Goal: Task Accomplishment & Management: Manage account settings

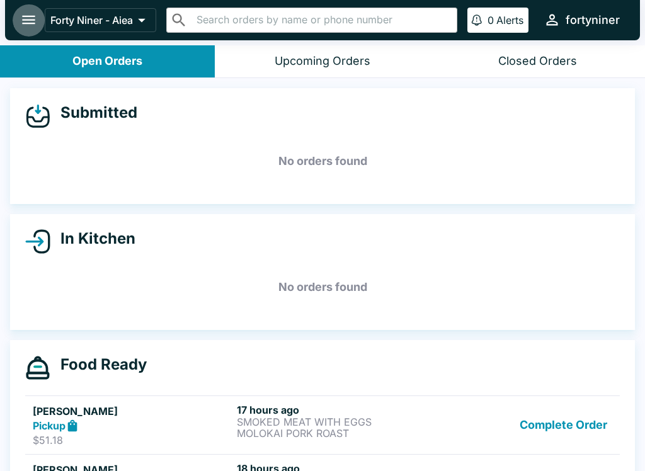
click at [18, 23] on button "open drawer" at bounding box center [29, 20] width 32 height 32
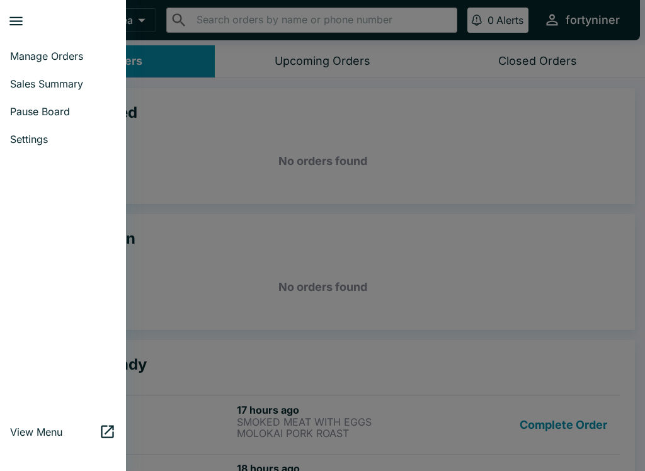
click at [37, 107] on span "Pause Board" at bounding box center [63, 111] width 106 height 13
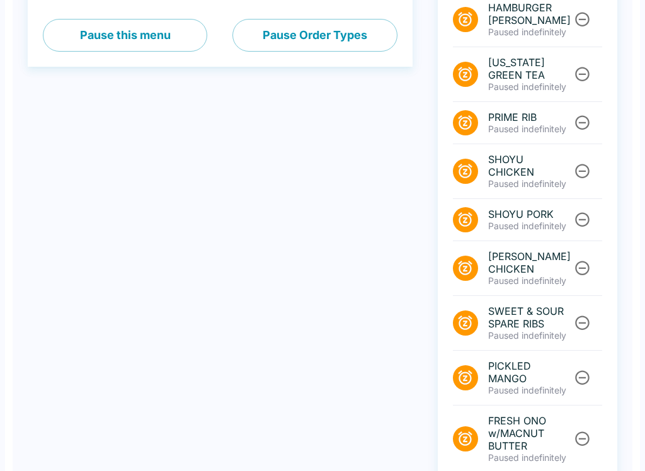
scroll to position [465, 0]
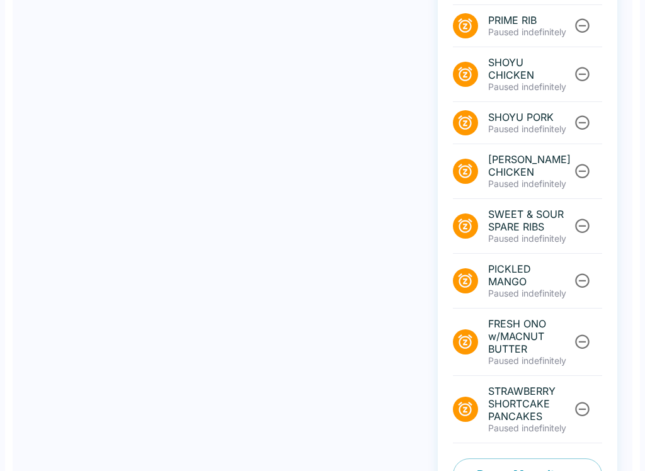
click at [471, 458] on button "Pause Menu Items" at bounding box center [527, 474] width 149 height 33
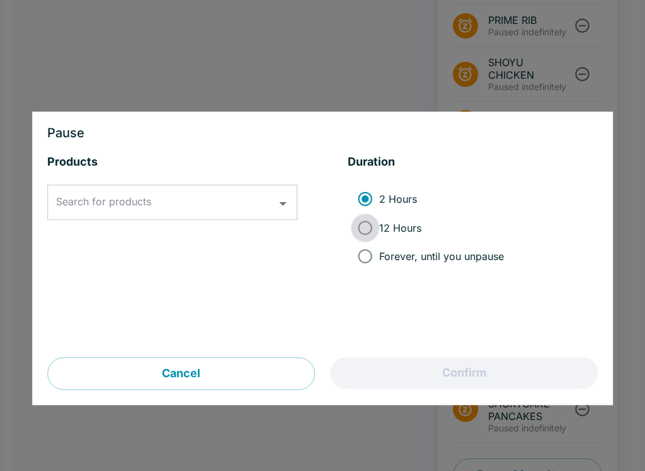
click at [362, 227] on input "12 Hours" at bounding box center [365, 227] width 28 height 28
radio input "true"
click at [208, 196] on input "Search for products" at bounding box center [163, 203] width 220 height 24
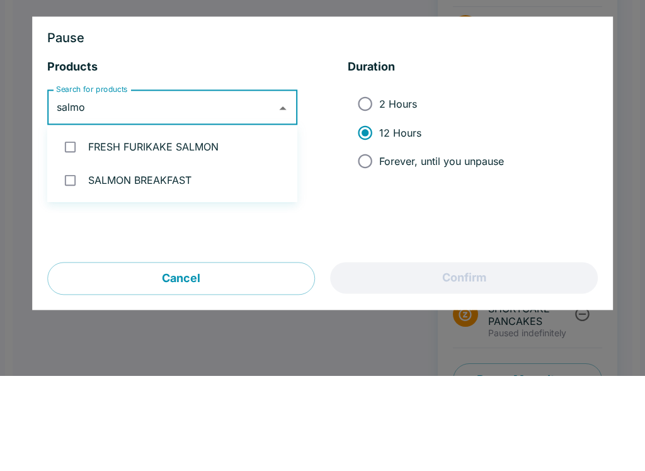
type input "salmon"
click at [152, 259] on li "SALMON BREAKFAST" at bounding box center [172, 275] width 250 height 33
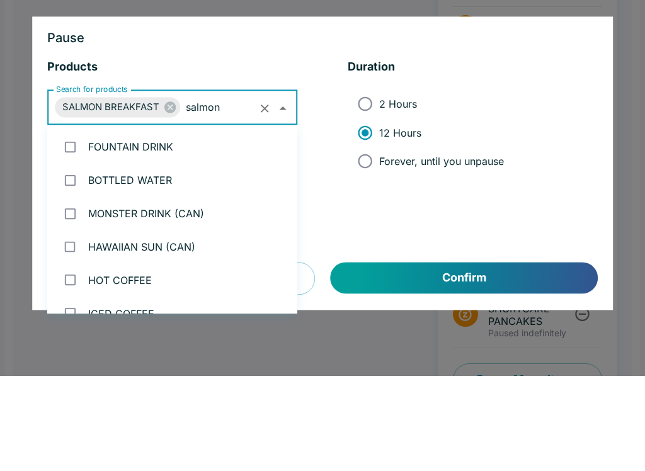
checkbox input "true"
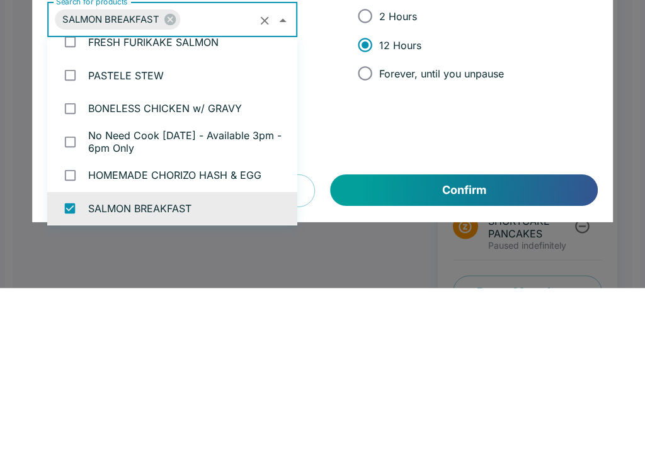
click at [395, 358] on button "Confirm" at bounding box center [464, 373] width 267 height 31
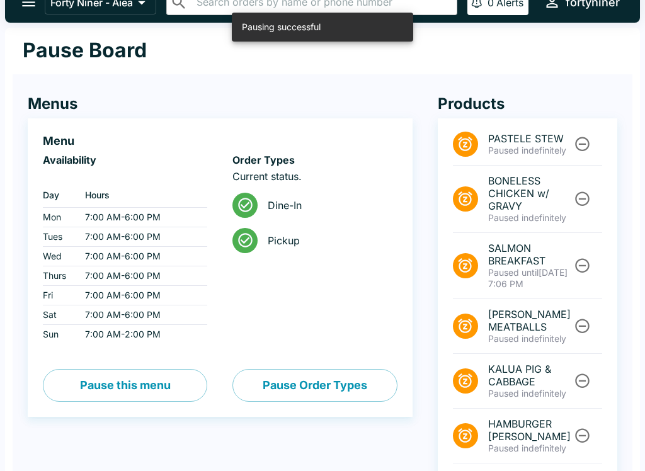
scroll to position [0, 0]
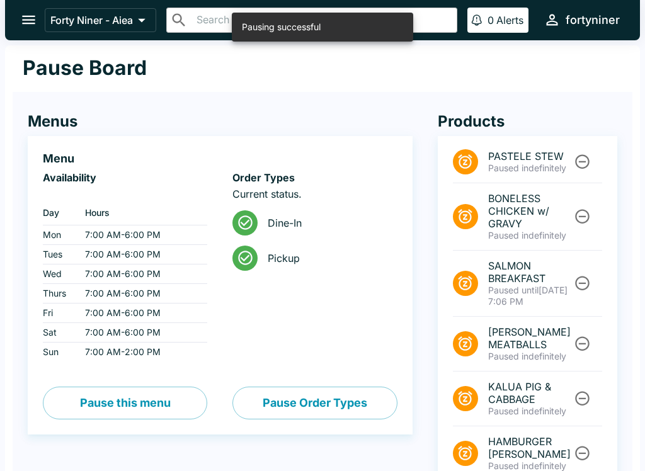
click at [31, 32] on button "open drawer" at bounding box center [29, 20] width 32 height 32
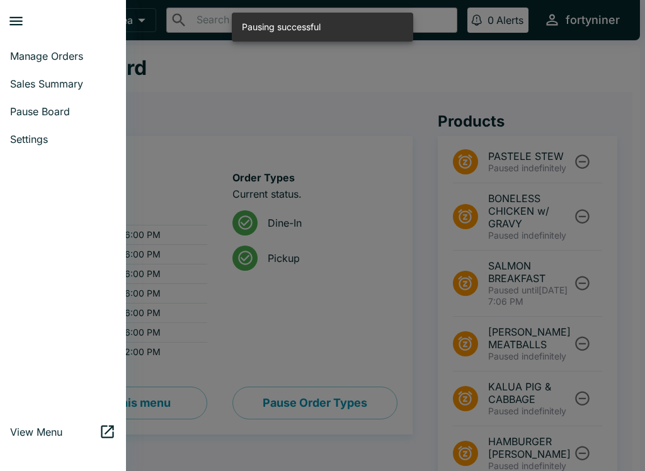
click at [42, 61] on span "Manage Orders" at bounding box center [63, 56] width 106 height 13
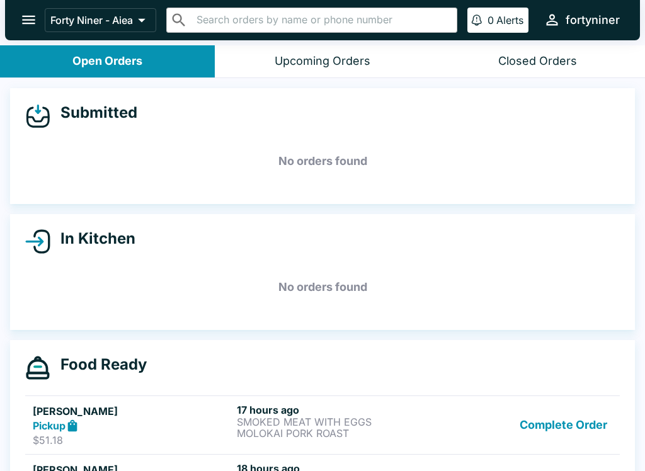
click at [29, 21] on icon "open drawer" at bounding box center [28, 20] width 13 height 9
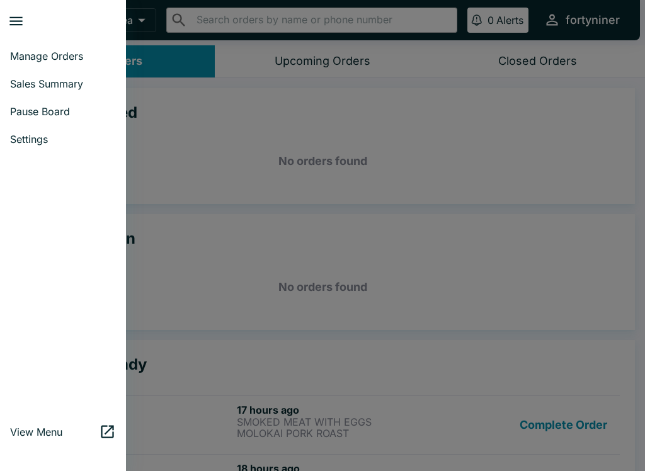
click at [28, 82] on span "Sales Summary" at bounding box center [63, 83] width 106 height 13
select select "03:00"
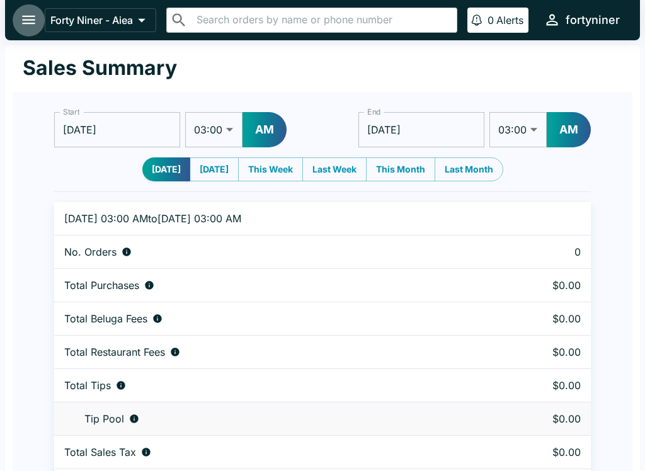
click at [22, 31] on button "open drawer" at bounding box center [29, 20] width 32 height 32
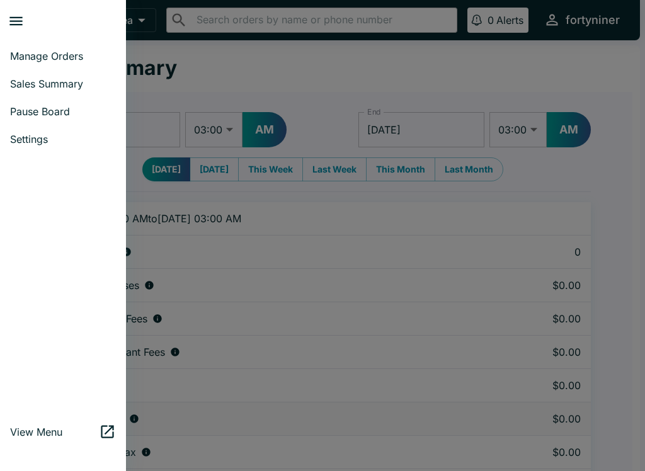
click at [30, 112] on span "Pause Board" at bounding box center [63, 111] width 106 height 13
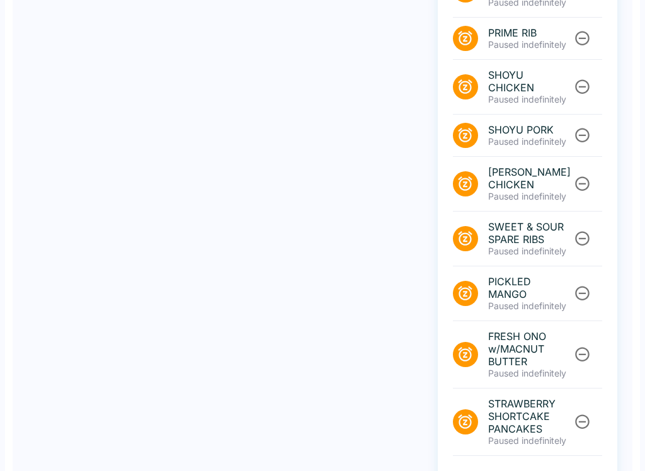
scroll to position [531, 0]
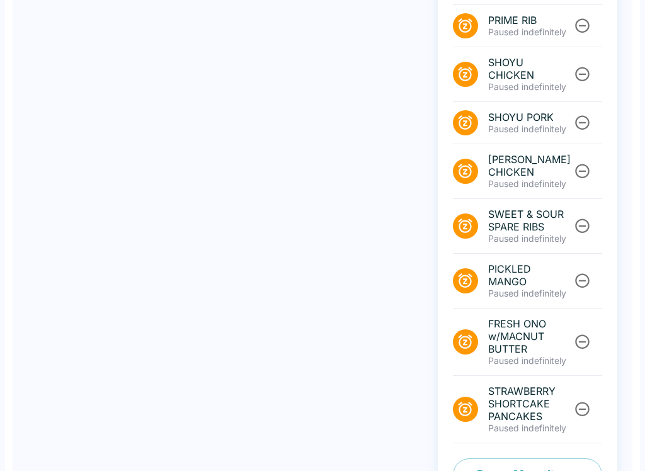
click at [480, 458] on button "Pause Menu Items" at bounding box center [527, 474] width 149 height 33
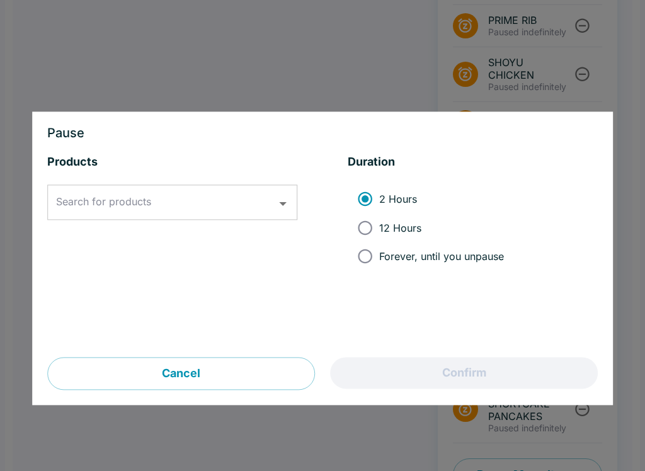
click at [371, 235] on input "12 Hours" at bounding box center [365, 227] width 28 height 28
radio input "true"
click at [200, 196] on input "Search for products" at bounding box center [163, 203] width 220 height 24
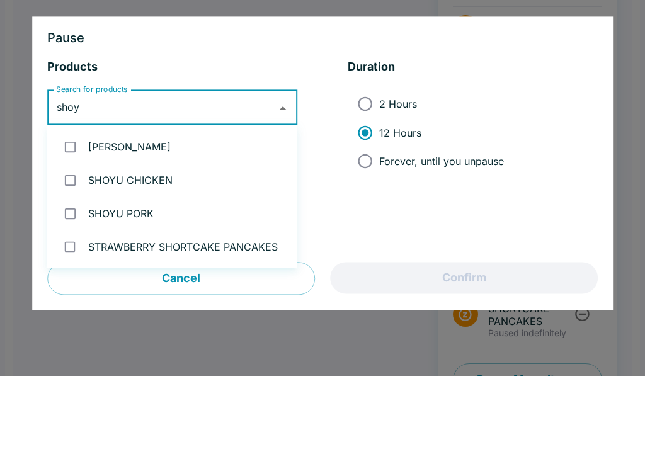
type input "shoyu"
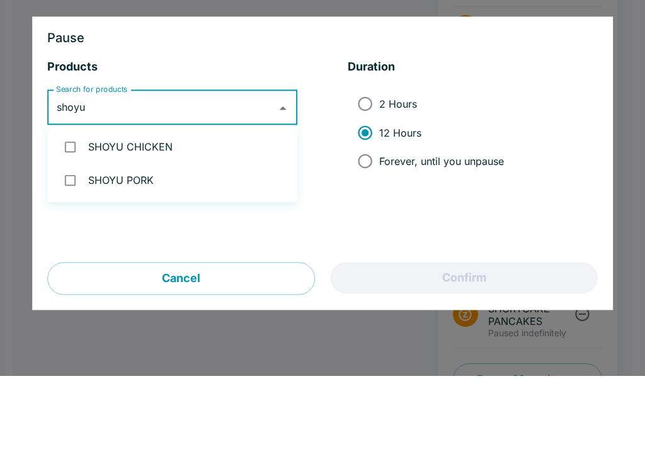
click at [153, 225] on li "SHOYU CHICKEN" at bounding box center [172, 241] width 250 height 33
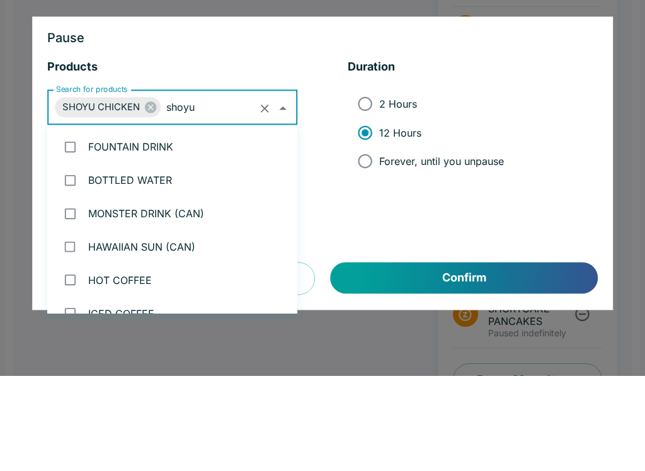
checkbox input "true"
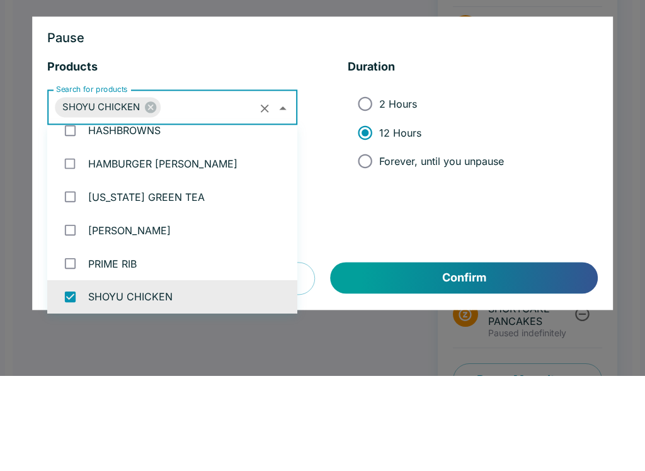
click at [400, 250] on span "Forever, until you unpause" at bounding box center [441, 256] width 125 height 13
click at [379, 242] on input "Forever, until you unpause" at bounding box center [365, 256] width 28 height 28
radio input "true"
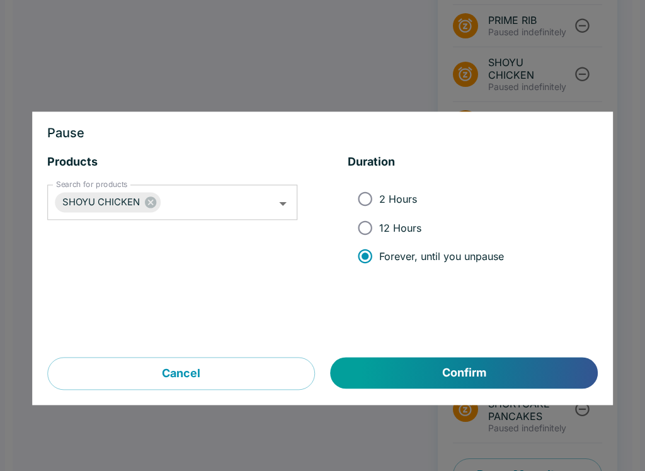
click at [417, 361] on button "Confirm" at bounding box center [464, 373] width 267 height 31
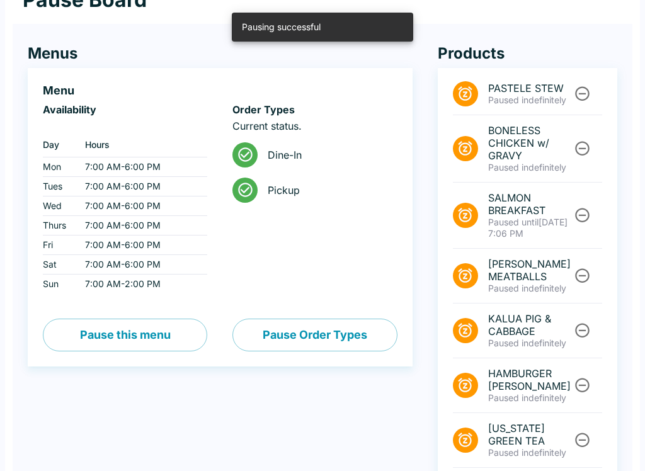
scroll to position [67, 0]
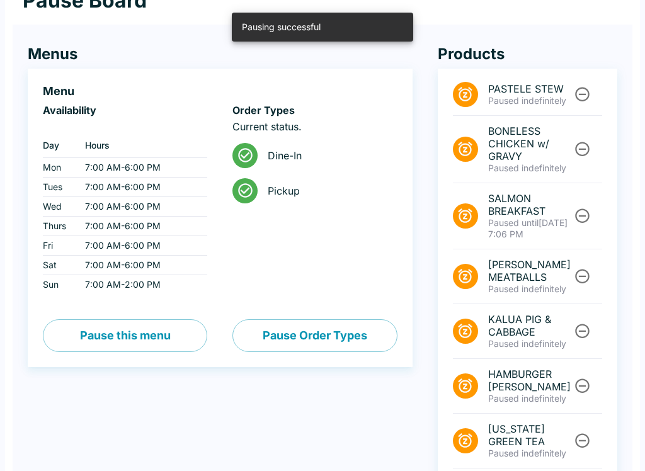
click at [582, 139] on button "Unpause" at bounding box center [581, 148] width 23 height 23
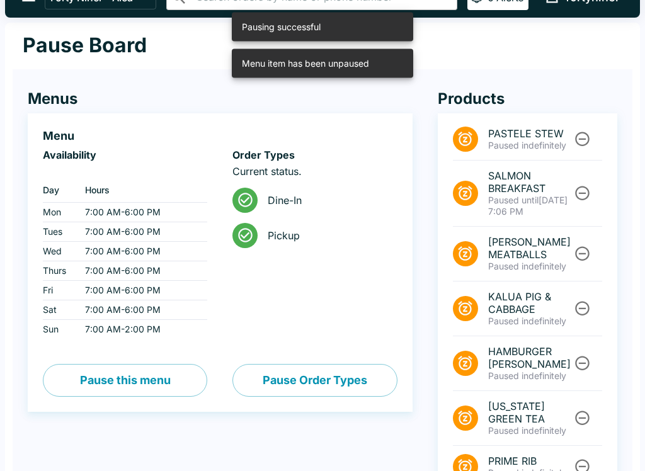
scroll to position [0, 0]
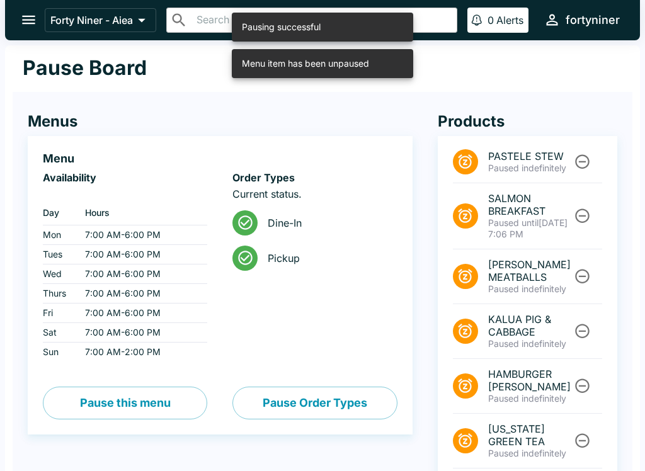
click at [577, 212] on icon "Unpause" at bounding box center [582, 216] width 14 height 14
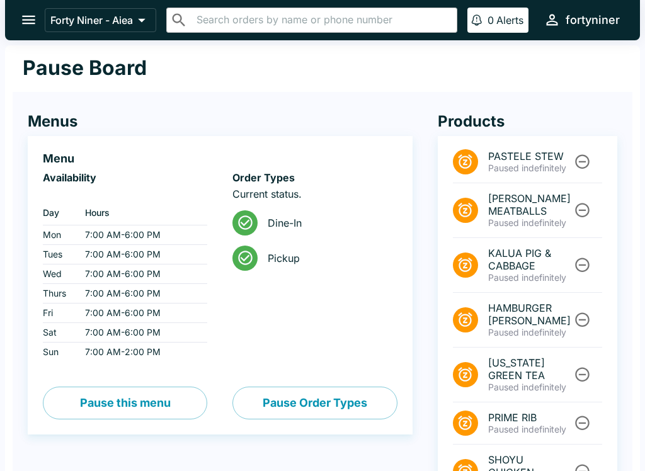
click at [31, 23] on icon "open drawer" at bounding box center [28, 19] width 17 height 17
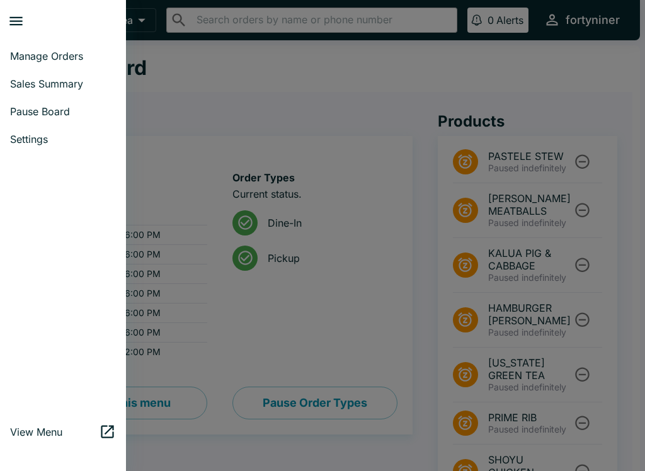
click at [190, 241] on div at bounding box center [322, 235] width 645 height 471
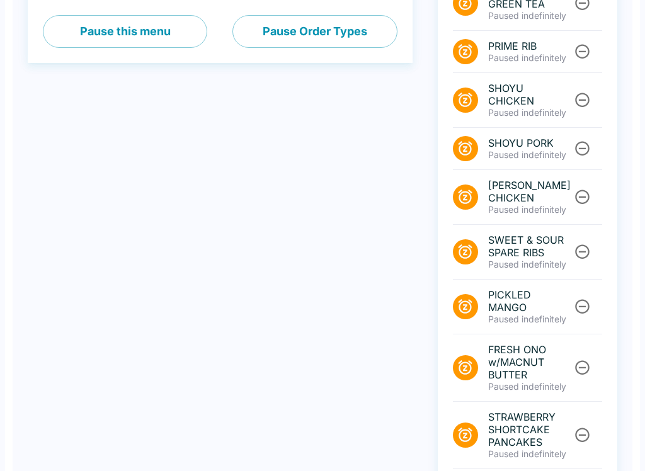
scroll to position [397, 0]
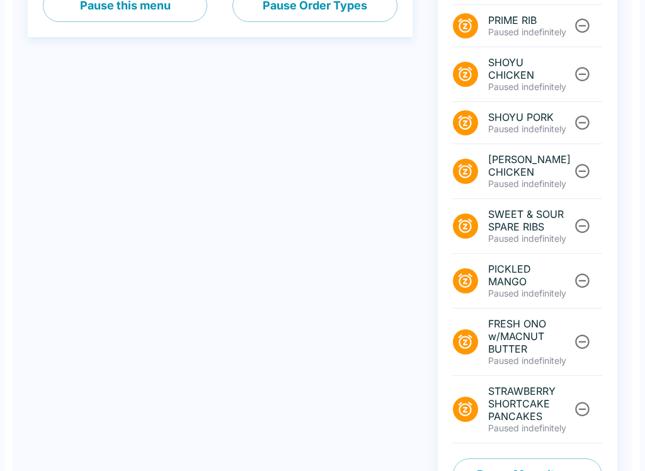
click at [502, 458] on button "Pause Menu Items" at bounding box center [527, 474] width 149 height 33
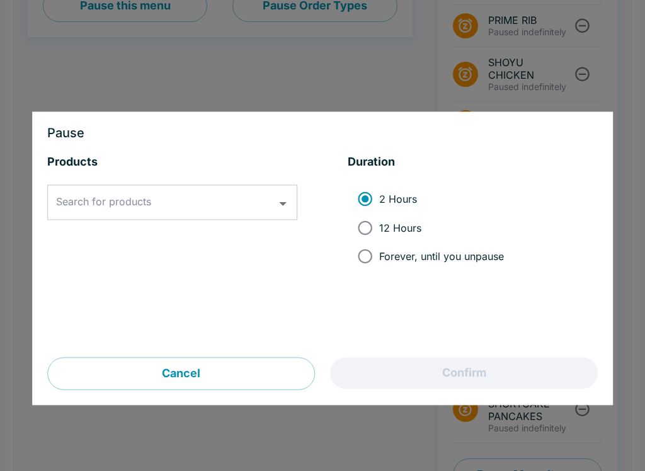
click at [137, 200] on div "Search for products Search for products" at bounding box center [172, 202] width 250 height 35
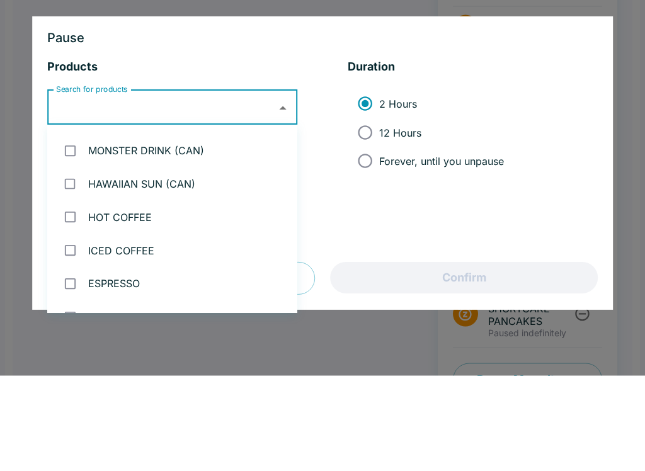
scroll to position [72, 0]
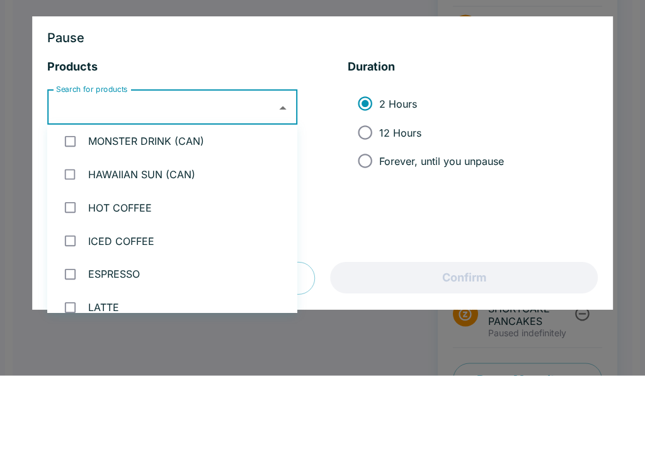
click at [323, 176] on div "Products Search for products Search for products Duration 2 Hours 12 Hours Fore…" at bounding box center [322, 256] width 550 height 203
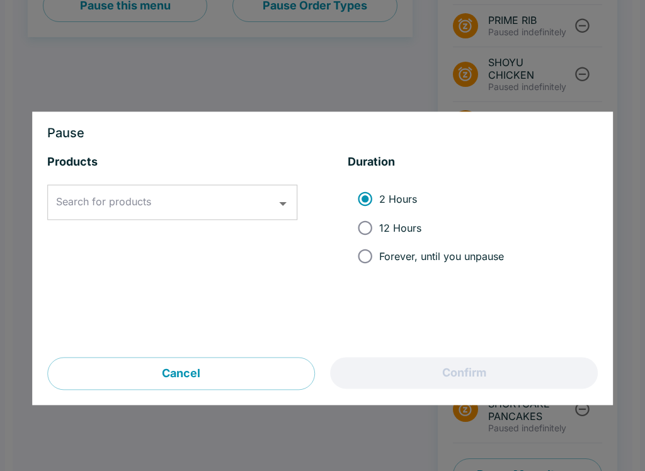
click at [68, 98] on div at bounding box center [322, 235] width 645 height 471
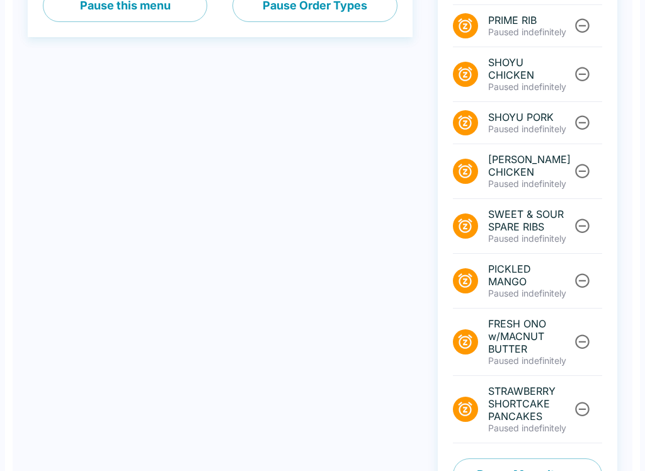
click at [30, 59] on div "Menus Menu Availability ‏ Day Hours Mon 7:00 AM - 6:00 PM Tues 7:00 AM - 6:00 P…" at bounding box center [208, 96] width 410 height 812
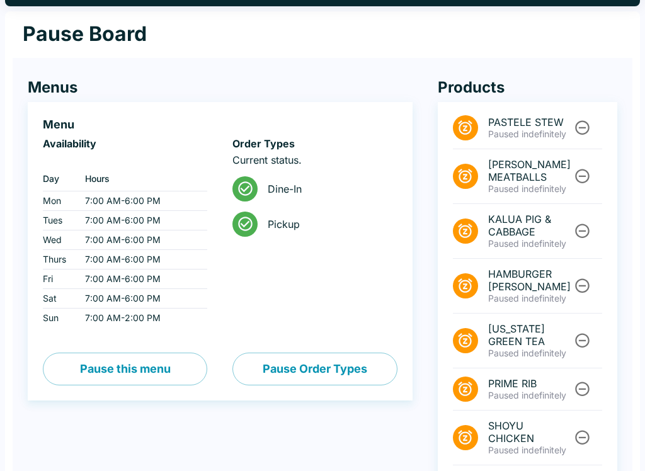
scroll to position [0, 0]
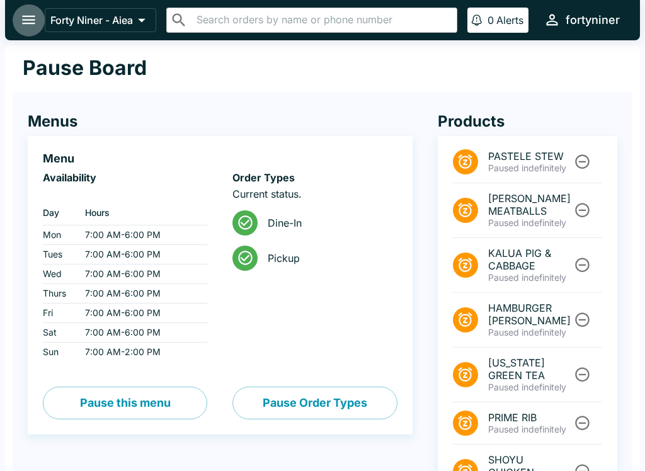
click at [20, 9] on button "open drawer" at bounding box center [29, 20] width 32 height 32
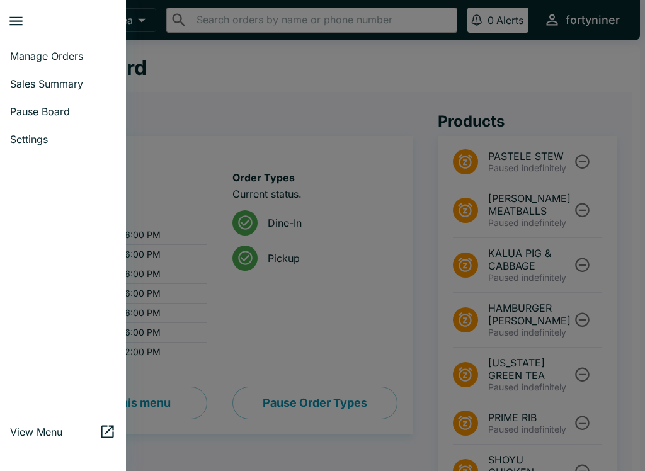
click at [32, 57] on span "Manage Orders" at bounding box center [63, 56] width 106 height 13
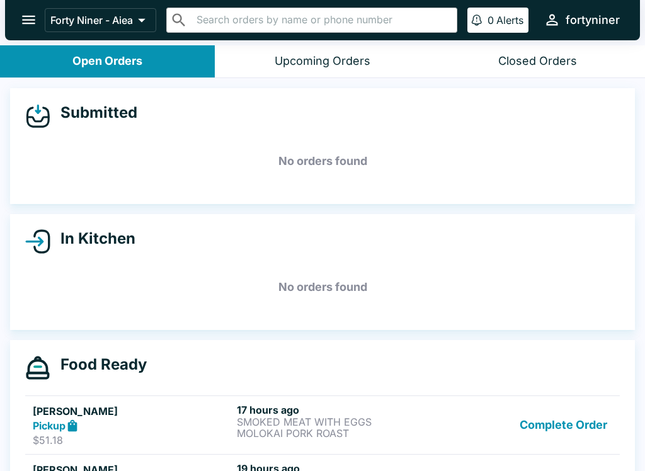
scroll to position [1, 0]
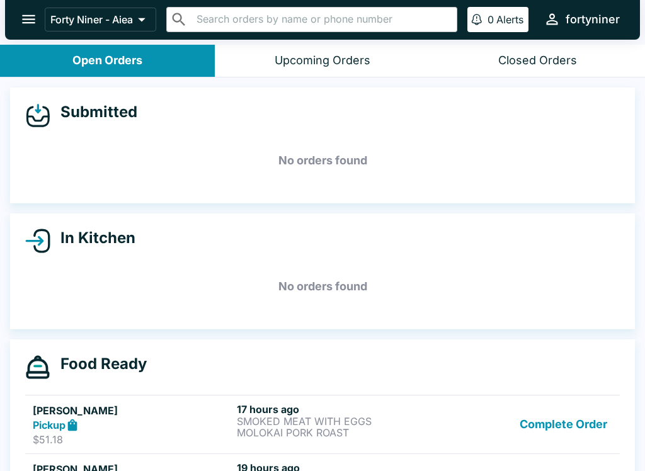
click at [570, 417] on button "Complete Order" at bounding box center [563, 424] width 98 height 43
click at [570, 416] on button "Complete Order" at bounding box center [563, 426] width 98 height 47
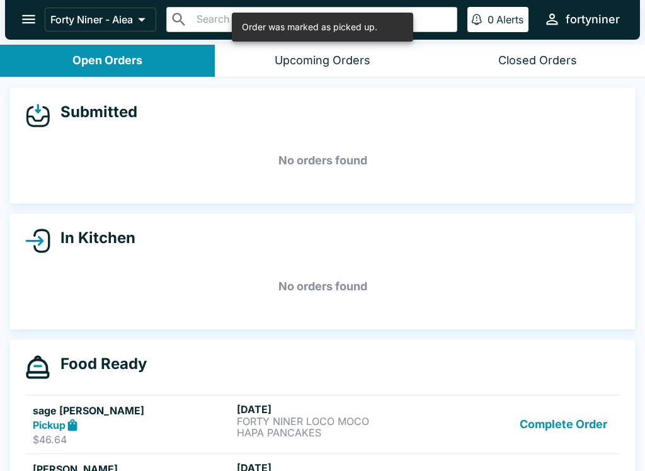
click at [547, 429] on button "Complete Order" at bounding box center [563, 424] width 98 height 43
click at [546, 429] on button "Complete Order" at bounding box center [563, 424] width 98 height 43
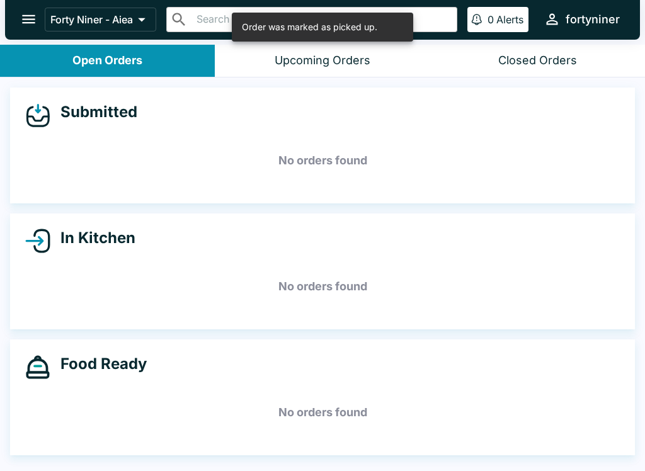
click at [552, 425] on h5 "No orders found" at bounding box center [322, 412] width 594 height 45
click at [28, 23] on icon "open drawer" at bounding box center [28, 19] width 13 height 9
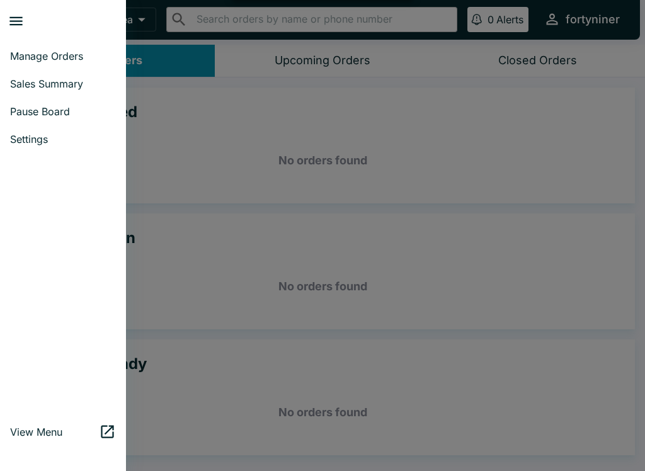
click at [271, 193] on div at bounding box center [322, 235] width 645 height 471
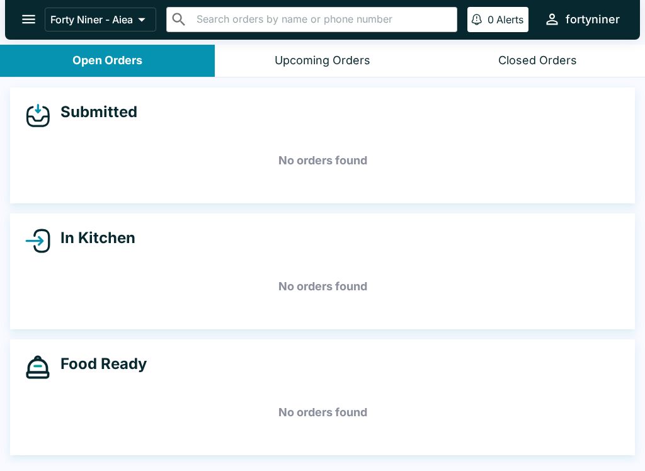
click at [18, 32] on button "open drawer" at bounding box center [29, 19] width 32 height 32
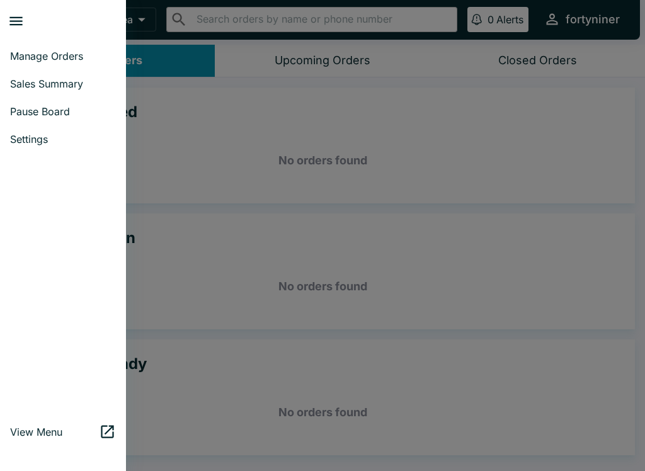
click at [76, 123] on link "Pause Board" at bounding box center [63, 112] width 126 height 28
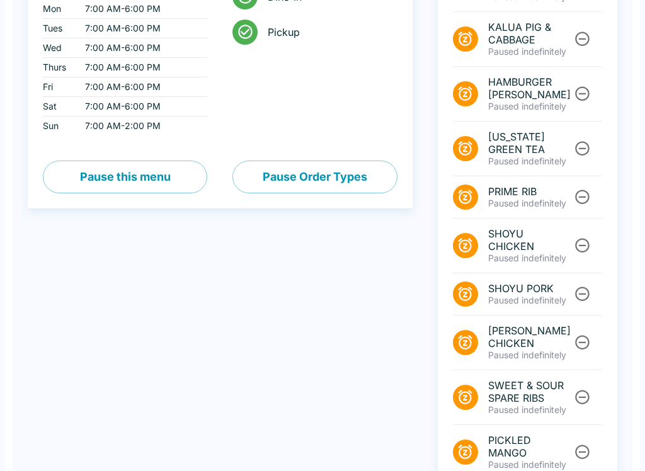
scroll to position [397, 0]
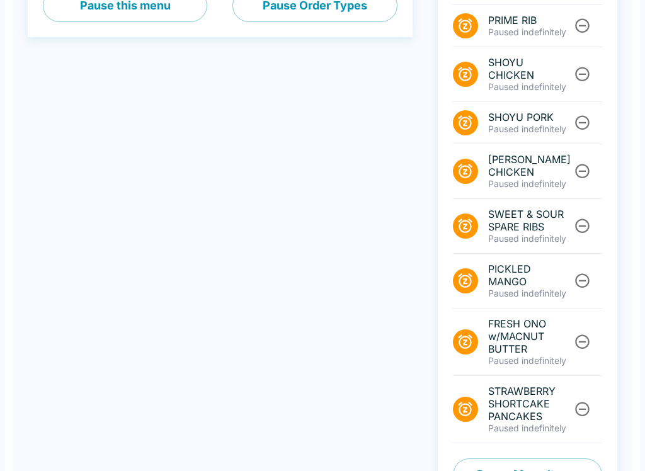
click at [486, 458] on button "Pause Menu Items" at bounding box center [527, 474] width 149 height 33
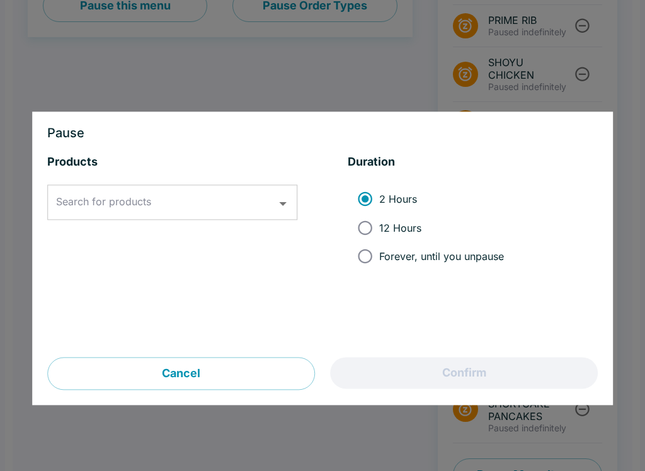
click at [361, 217] on input "12 Hours" at bounding box center [365, 227] width 28 height 28
radio input "true"
click at [163, 200] on input "Search for products" at bounding box center [163, 203] width 220 height 24
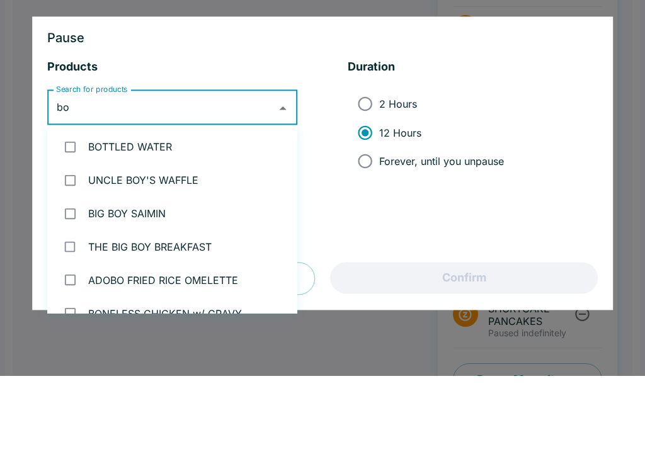
type input "bon"
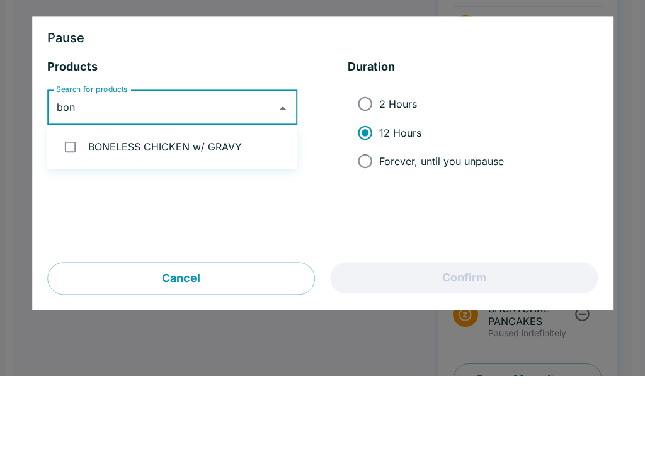
click at [136, 225] on li "BONELESS CHICKEN w/ GRAVY" at bounding box center [172, 241] width 250 height 33
checkbox input "true"
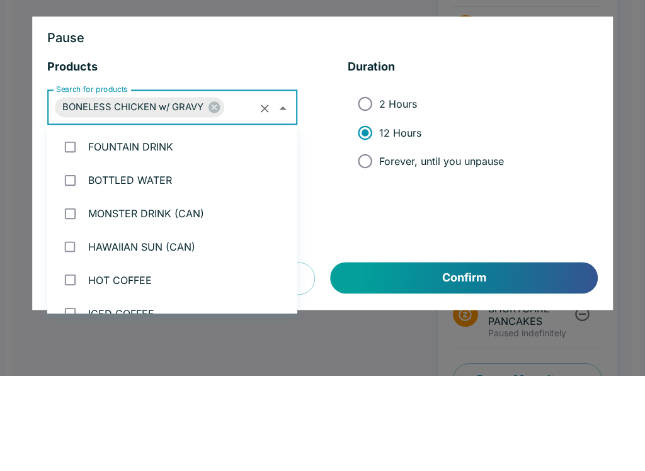
scroll to position [3044, 0]
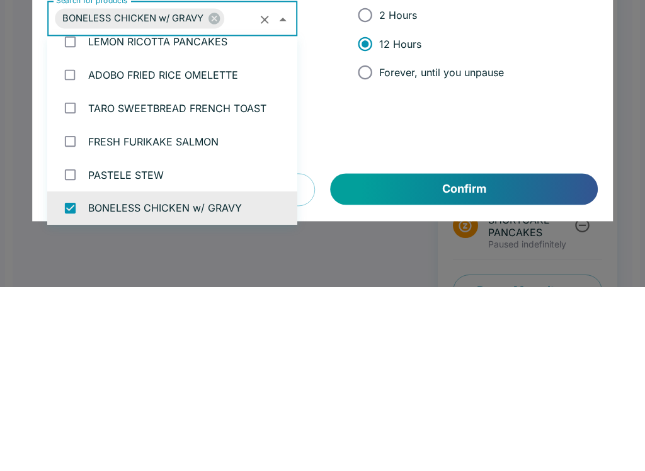
click at [391, 358] on button "Confirm" at bounding box center [464, 373] width 267 height 31
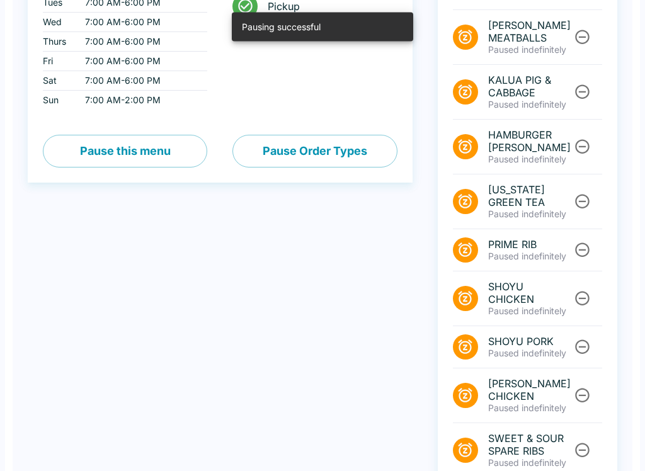
scroll to position [0, 0]
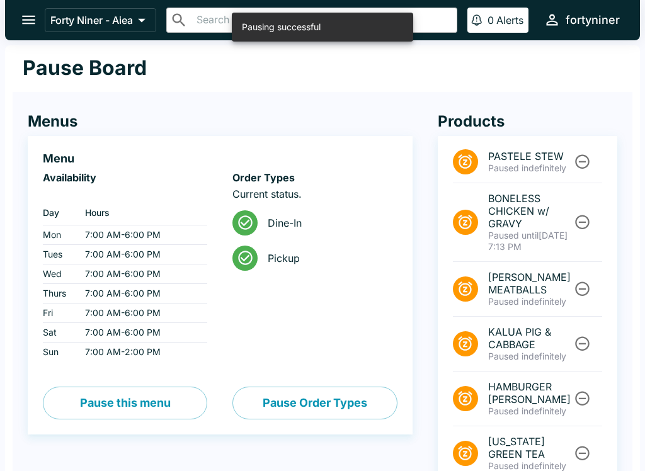
click at [31, 10] on button "open drawer" at bounding box center [29, 20] width 32 height 32
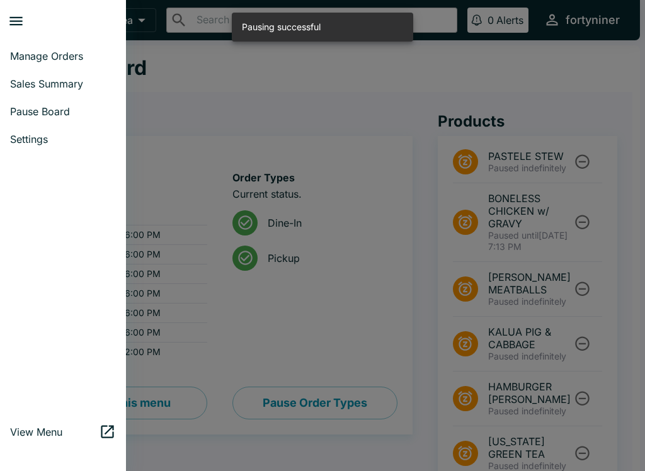
click at [54, 59] on span "Manage Orders" at bounding box center [63, 56] width 106 height 13
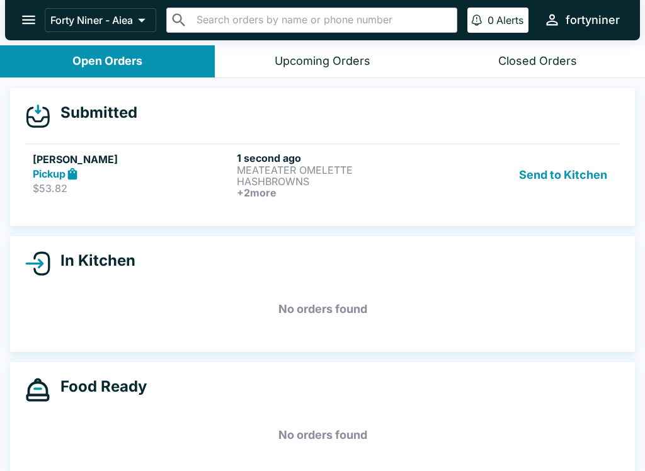
click at [330, 152] on h6 "1 second ago" at bounding box center [336, 158] width 199 height 13
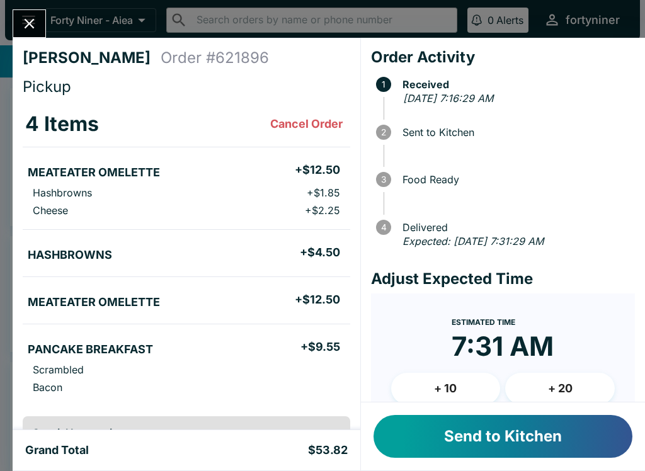
click at [421, 437] on button "Send to Kitchen" at bounding box center [502, 436] width 259 height 43
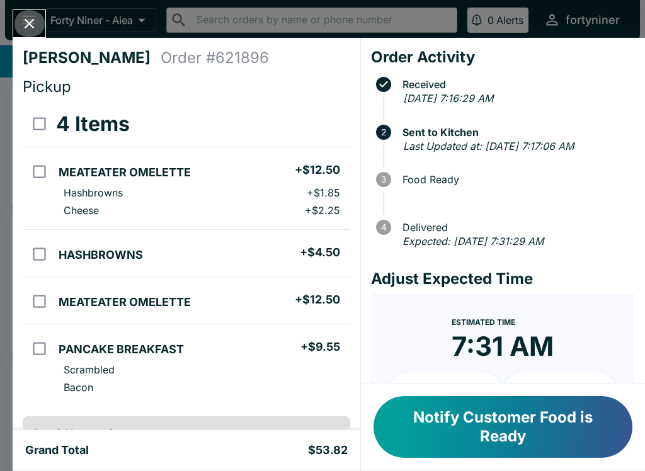
click at [25, 12] on button "Close" at bounding box center [29, 23] width 32 height 27
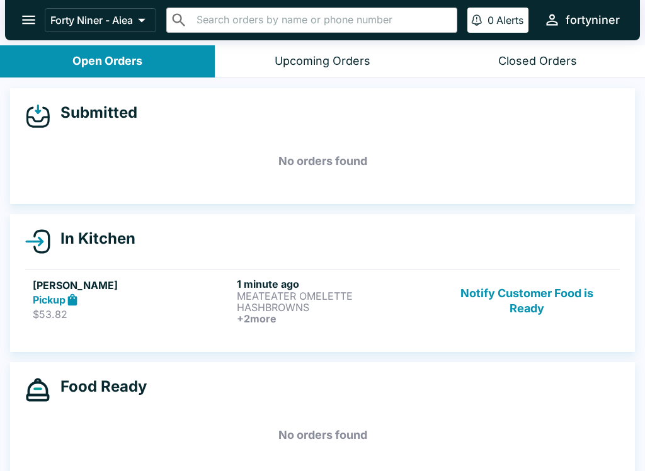
click at [522, 319] on button "Notify Customer Food is Ready" at bounding box center [526, 301] width 171 height 47
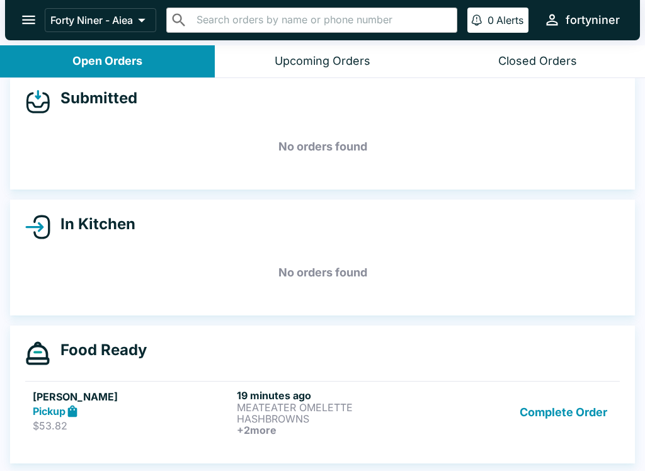
scroll to position [14, 0]
click at [558, 400] on button "Complete Order" at bounding box center [563, 412] width 98 height 47
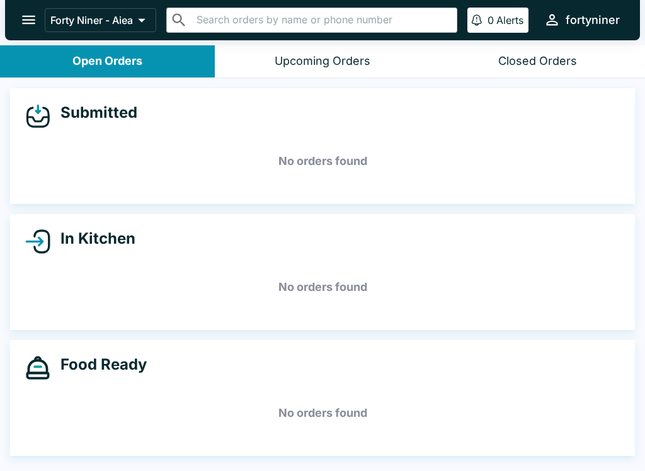
scroll to position [0, 0]
